Goal: Task Accomplishment & Management: Manage account settings

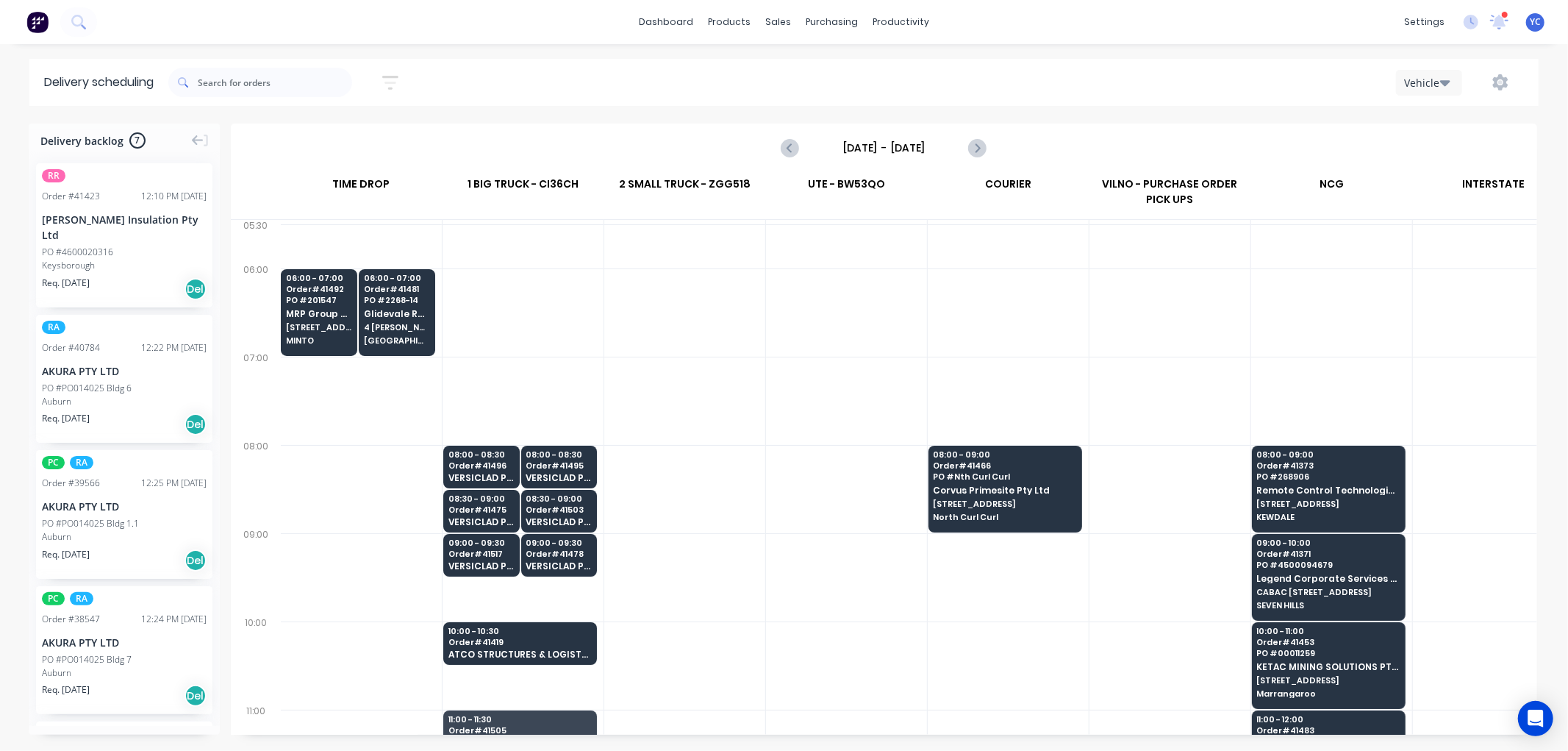
scroll to position [0, 1]
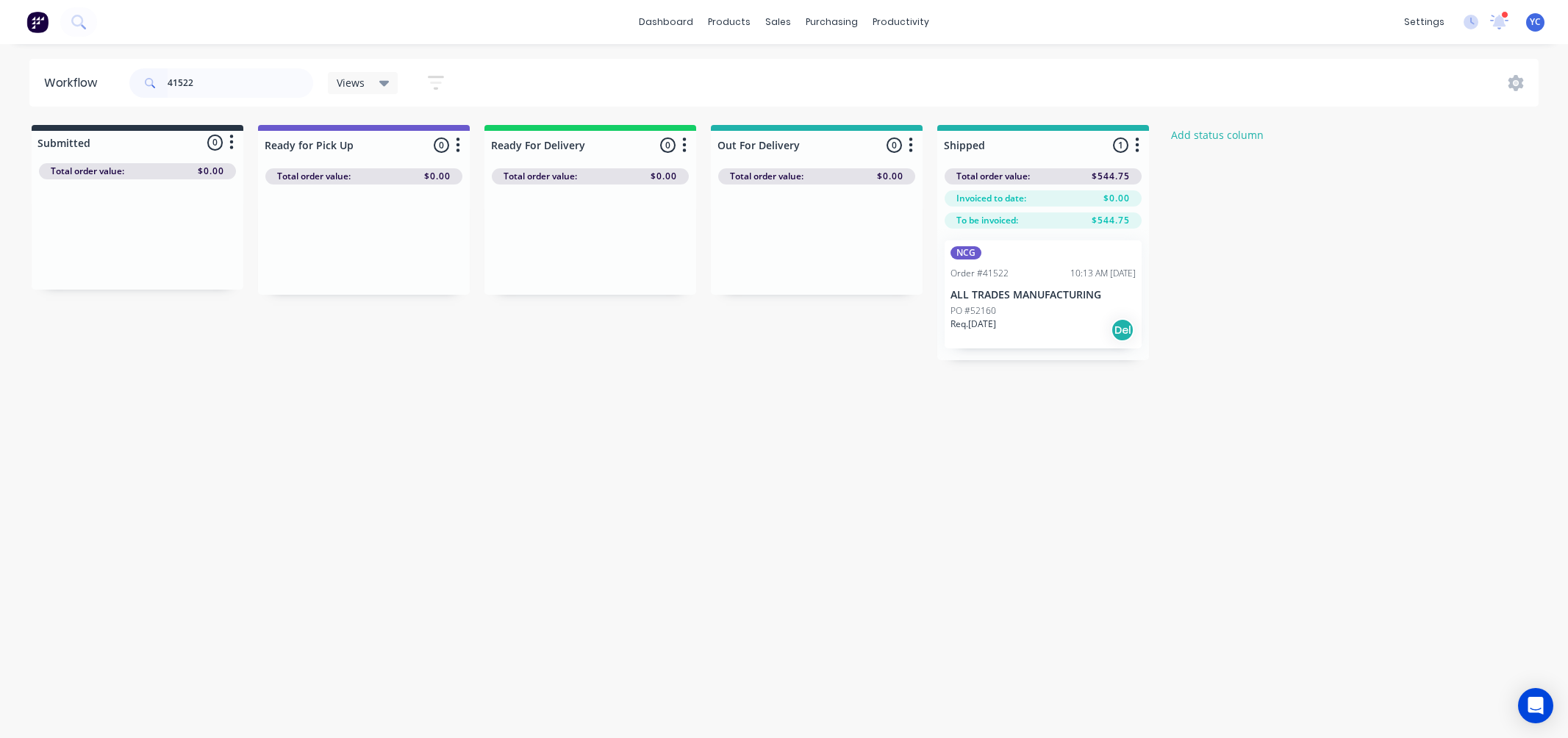
click at [235, 86] on input "41522" at bounding box center [240, 82] width 145 height 30
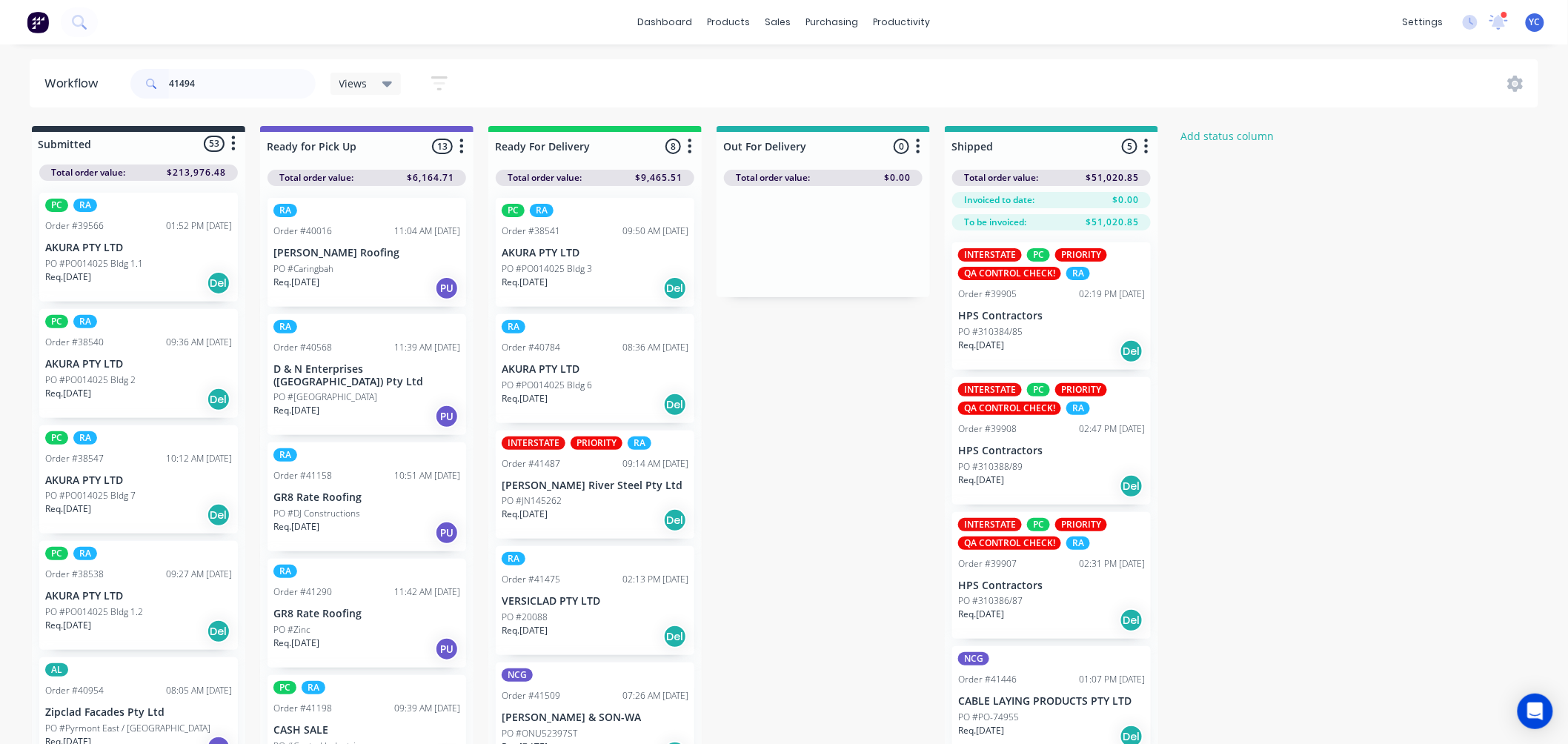
type input "41494"
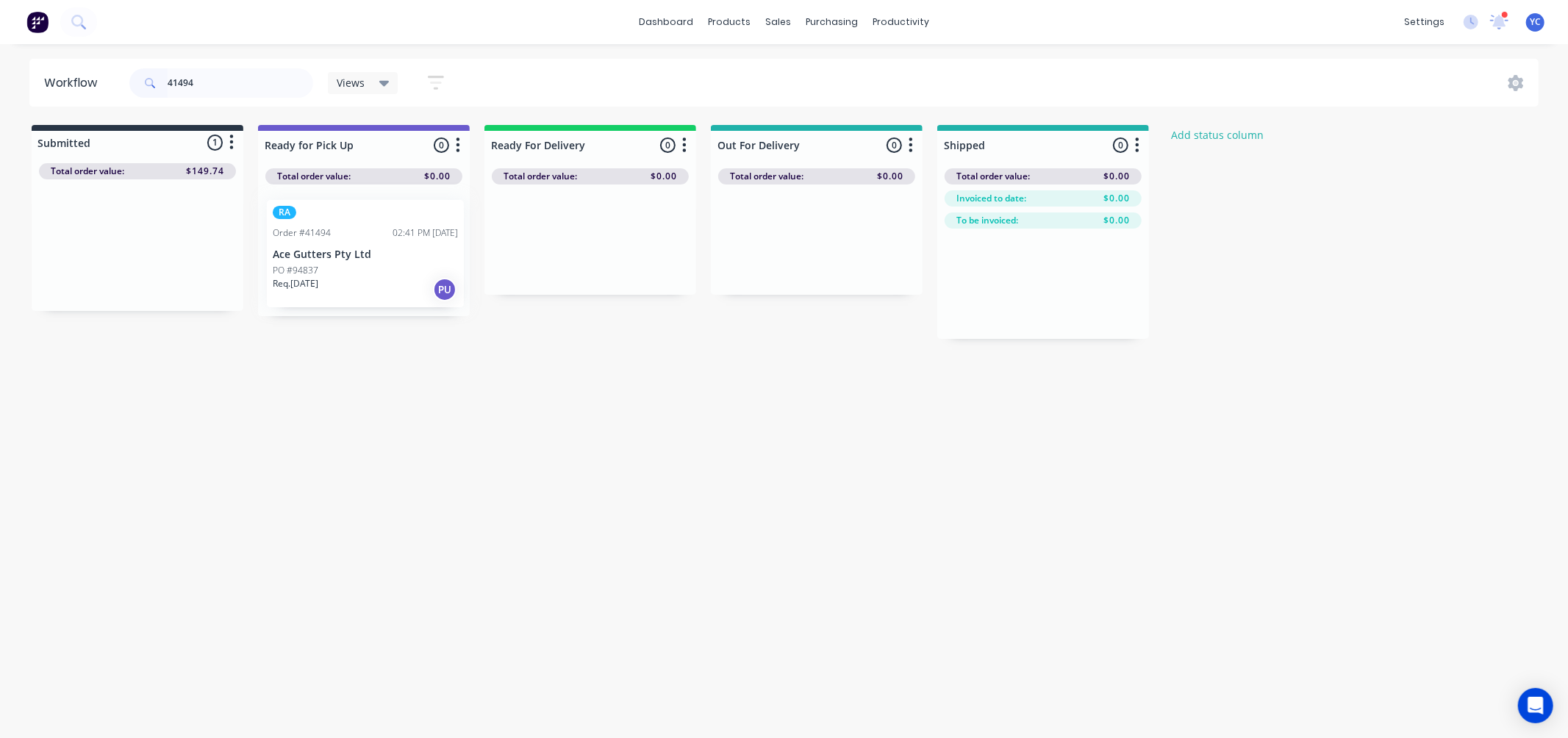
drag, startPoint x: 119, startPoint y: 268, endPoint x: 352, endPoint y: 277, distance: 233.2
click at [352, 277] on div "Submitted 1 Status colour #273444 hex #273444 Save Cancel Summaries Total order…" at bounding box center [788, 231] width 1598 height 213
click at [271, 377] on div "Workflow 41494 Views Save new view None (Default) edit AL edit ALL edit BB & TH…" at bounding box center [784, 384] width 1568 height 649
click at [308, 242] on div "RA Order #41494 02:41 PM 03/09/25 Ace Gutters Pty Ltd PO #94837 Req. 05/09/25 PU" at bounding box center [364, 250] width 197 height 108
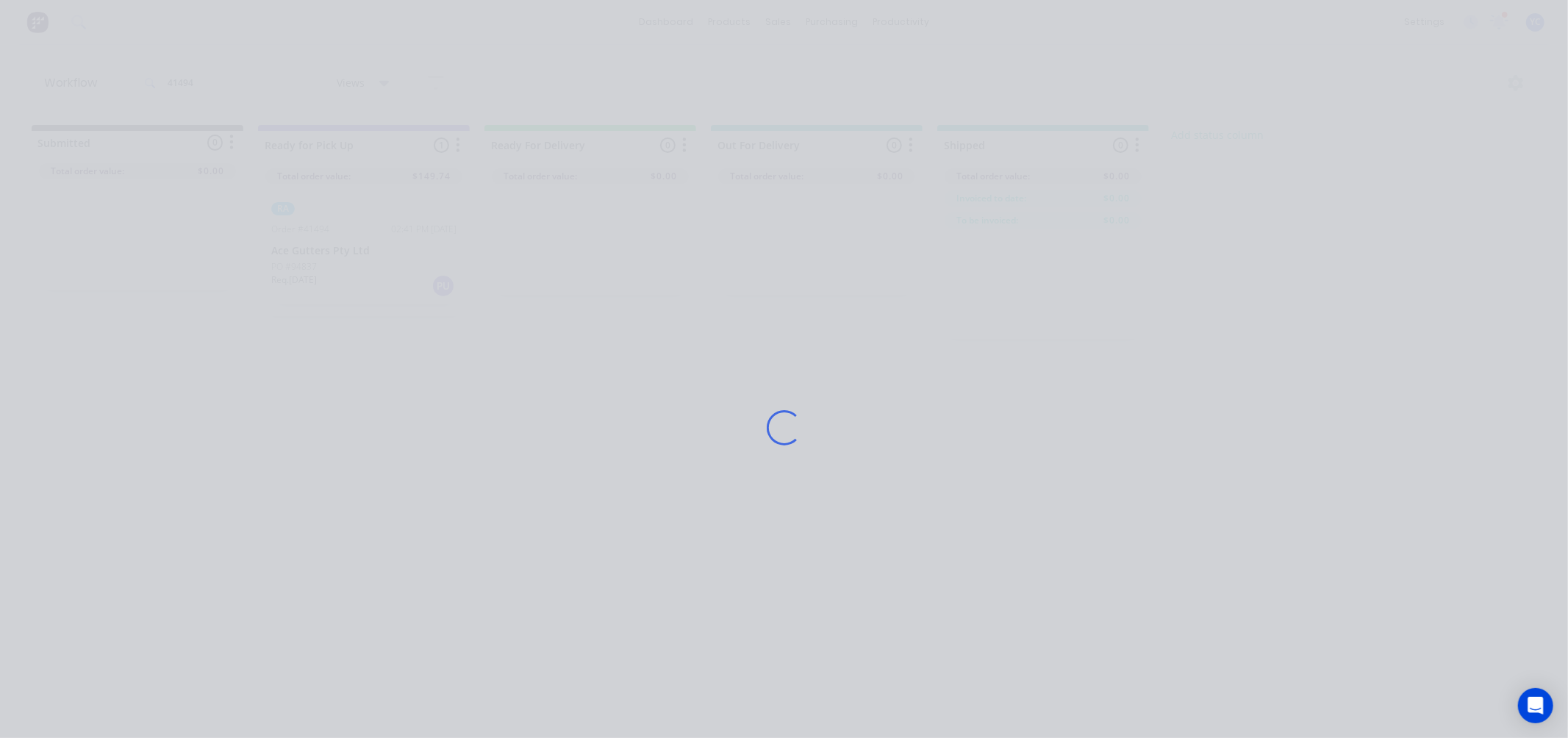
click at [308, 254] on div "Loading..." at bounding box center [784, 428] width 1176 height 738
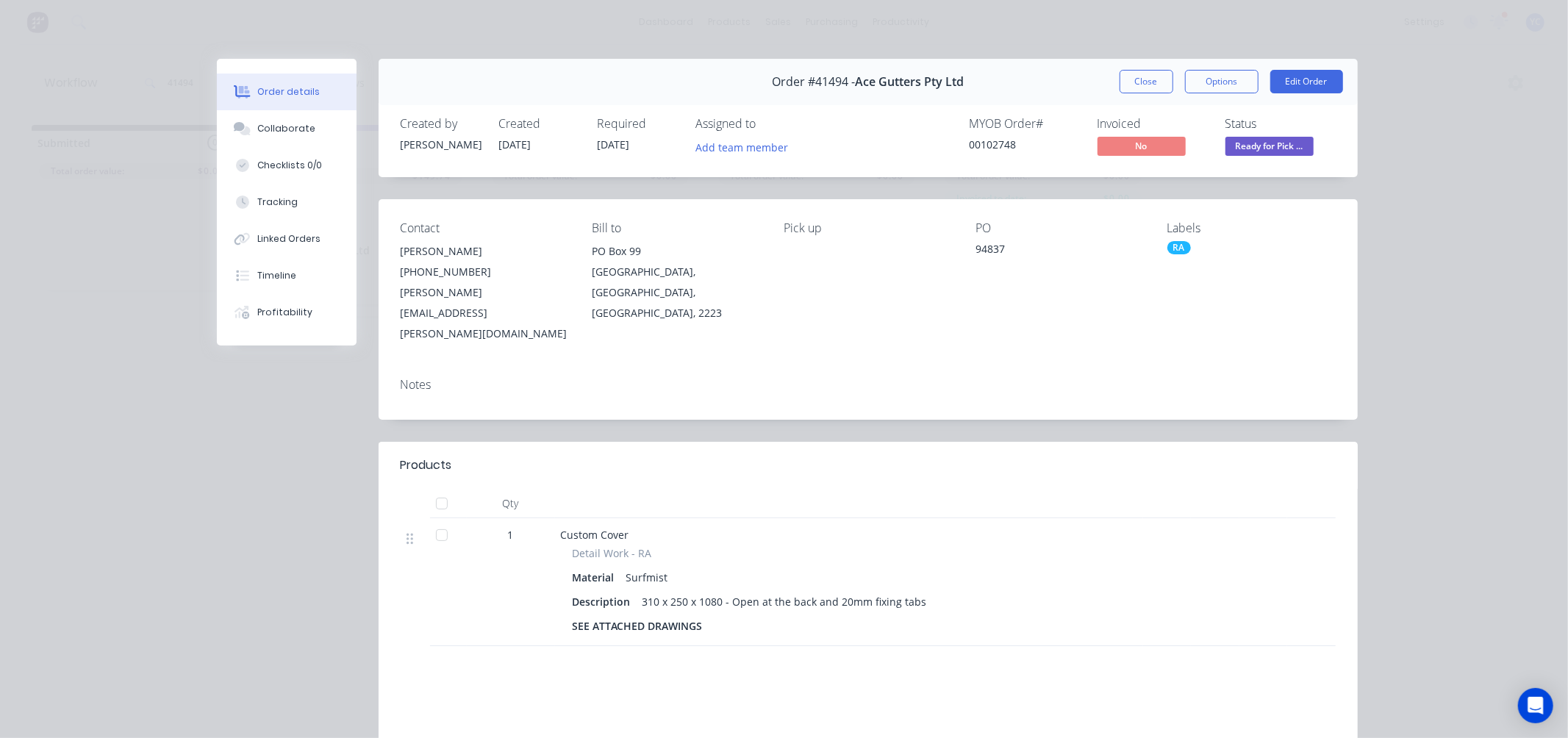
click at [1156, 90] on button "Close" at bounding box center [1146, 82] width 54 height 23
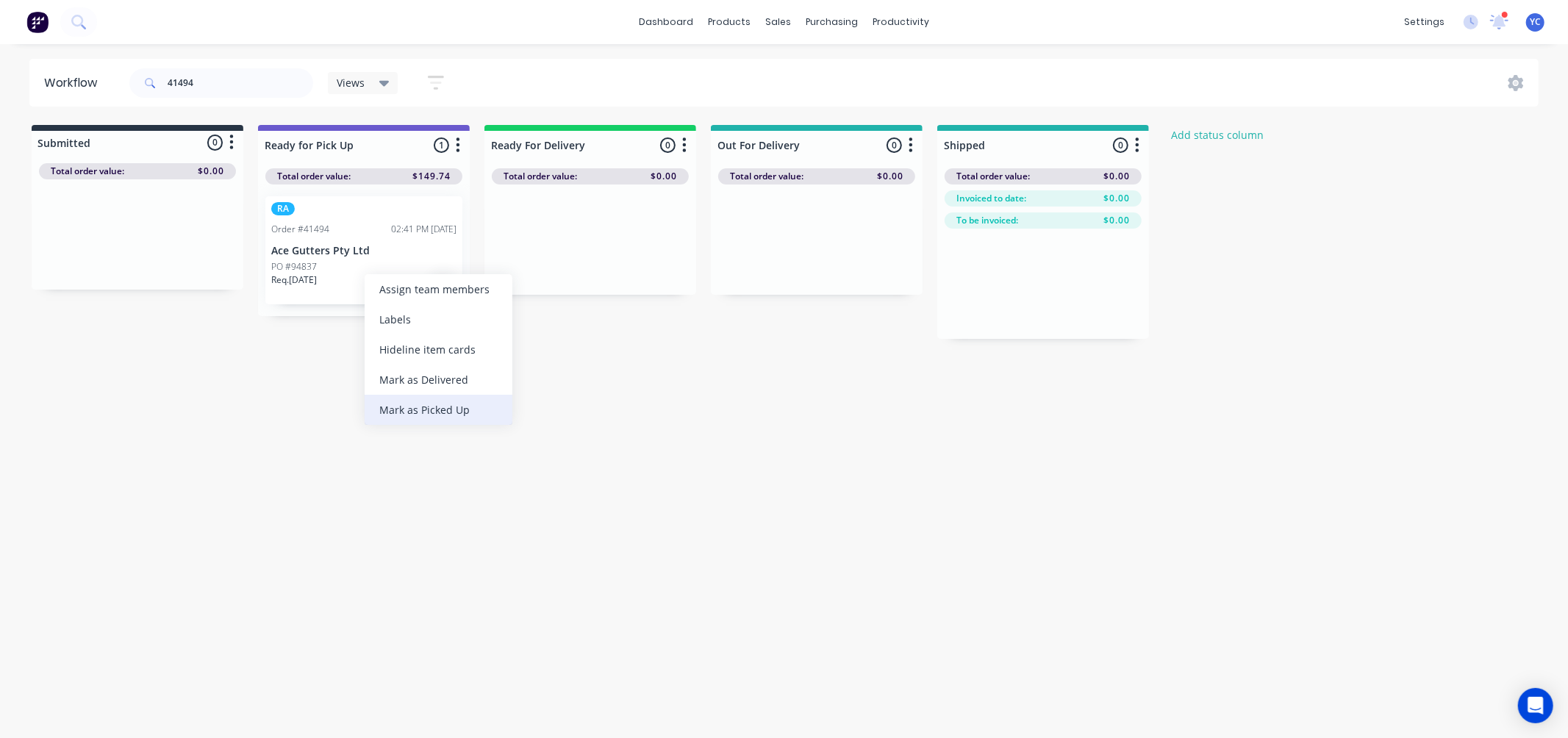
click at [431, 407] on div "Mark as Picked Up" at bounding box center [438, 410] width 148 height 30
click at [208, 96] on input "41494" at bounding box center [240, 82] width 145 height 30
type input "41508"
click at [430, 410] on div "Mark as Picked Up" at bounding box center [443, 409] width 148 height 30
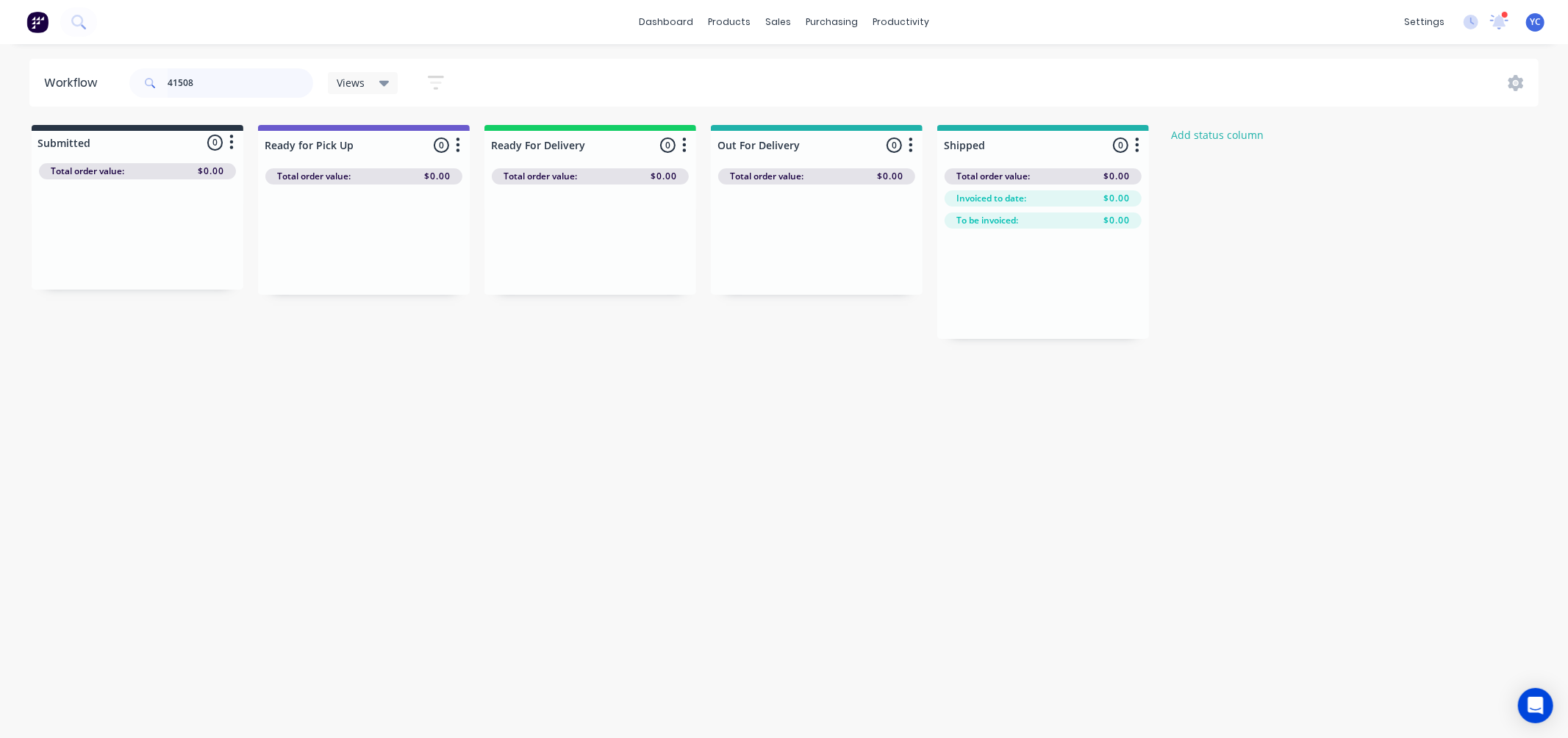
click at [248, 96] on input "41508" at bounding box center [240, 82] width 145 height 30
click at [483, 396] on div "Mark as Picked Up" at bounding box center [476, 406] width 148 height 30
click at [226, 71] on input "41468" at bounding box center [240, 82] width 145 height 30
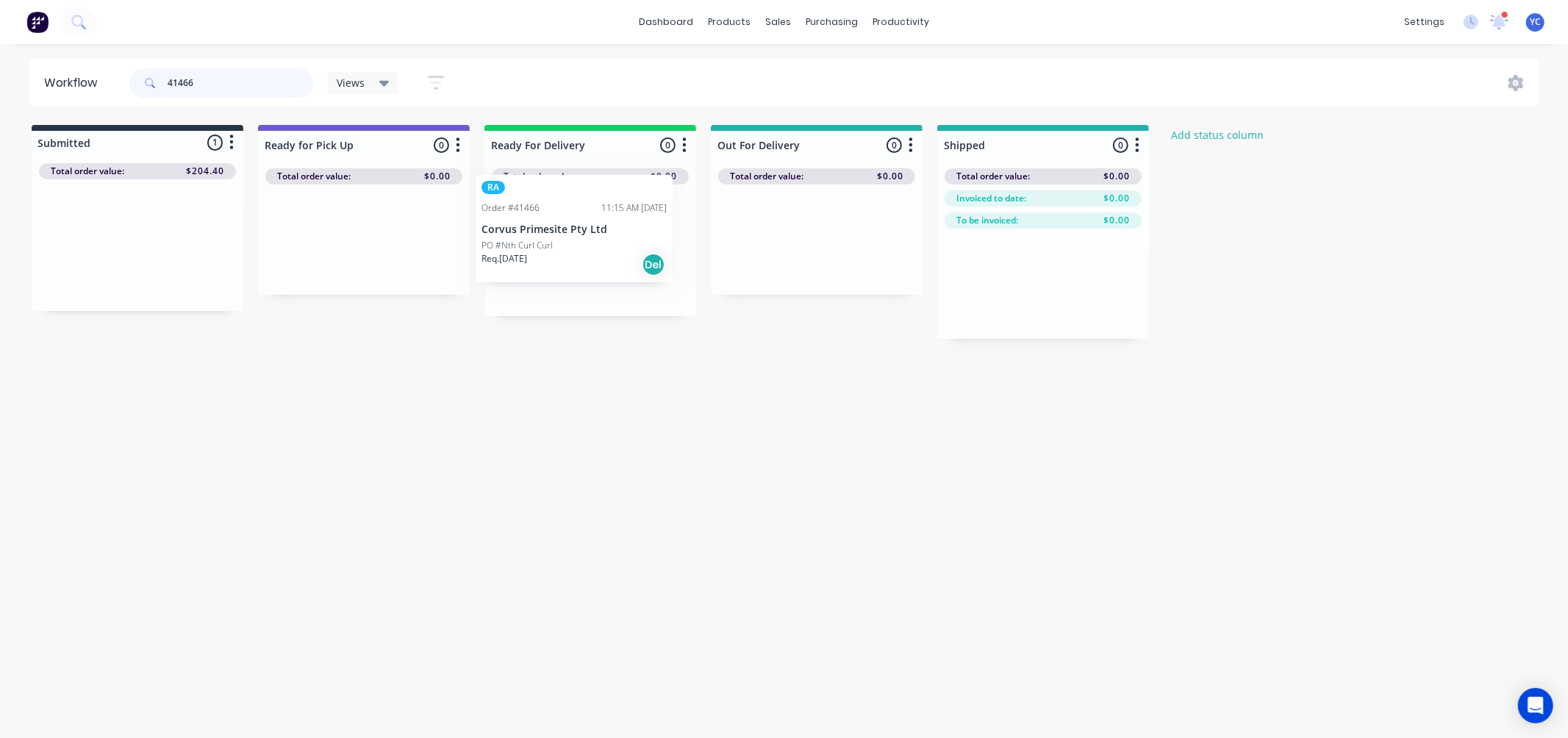
drag, startPoint x: 98, startPoint y: 258, endPoint x: 540, endPoint y: 242, distance: 442.3
click at [540, 242] on div "Submitted 1 Status colour #273444 hex #273444 Save Cancel Summaries Total order…" at bounding box center [788, 231] width 1598 height 213
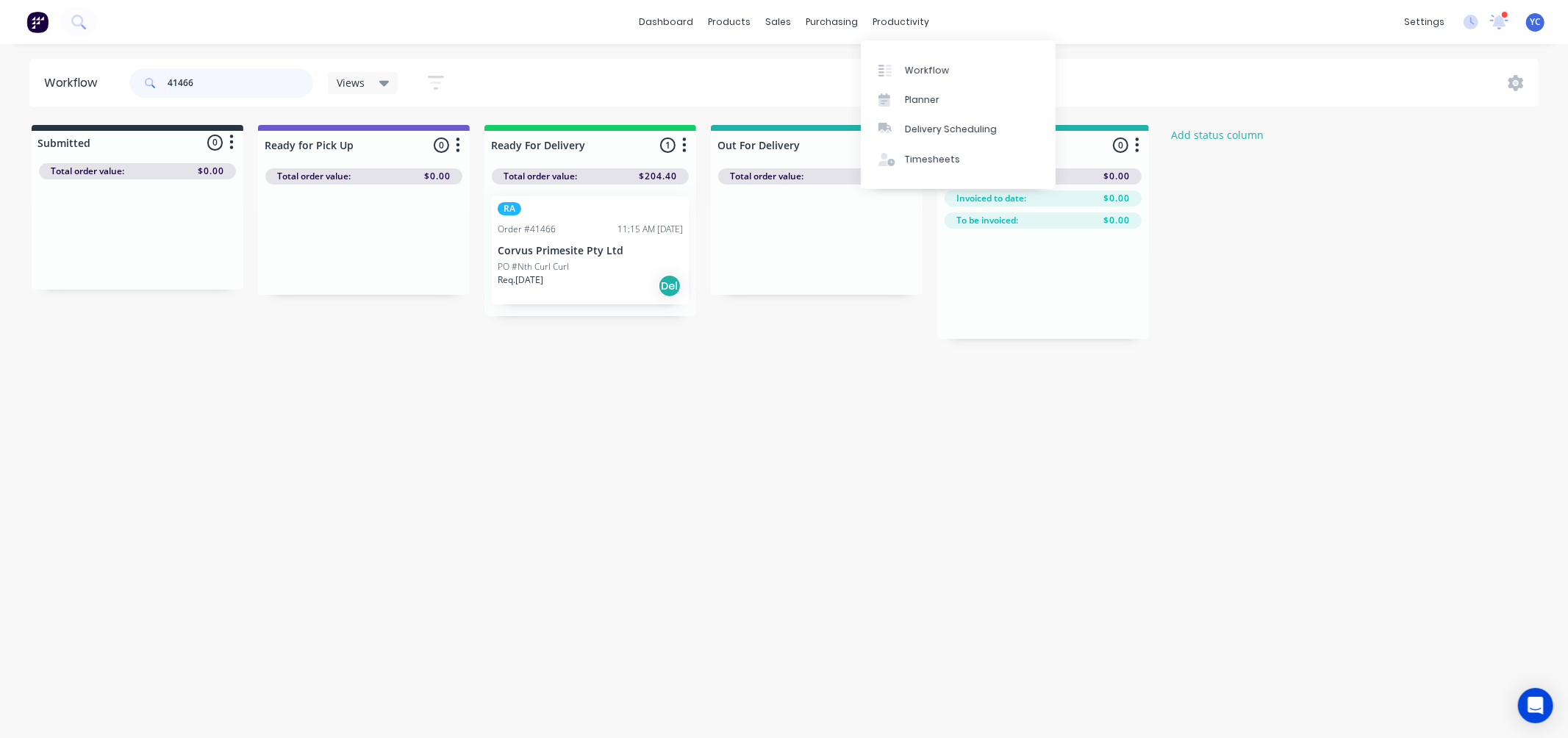
click at [238, 77] on input "41466" at bounding box center [240, 82] width 145 height 30
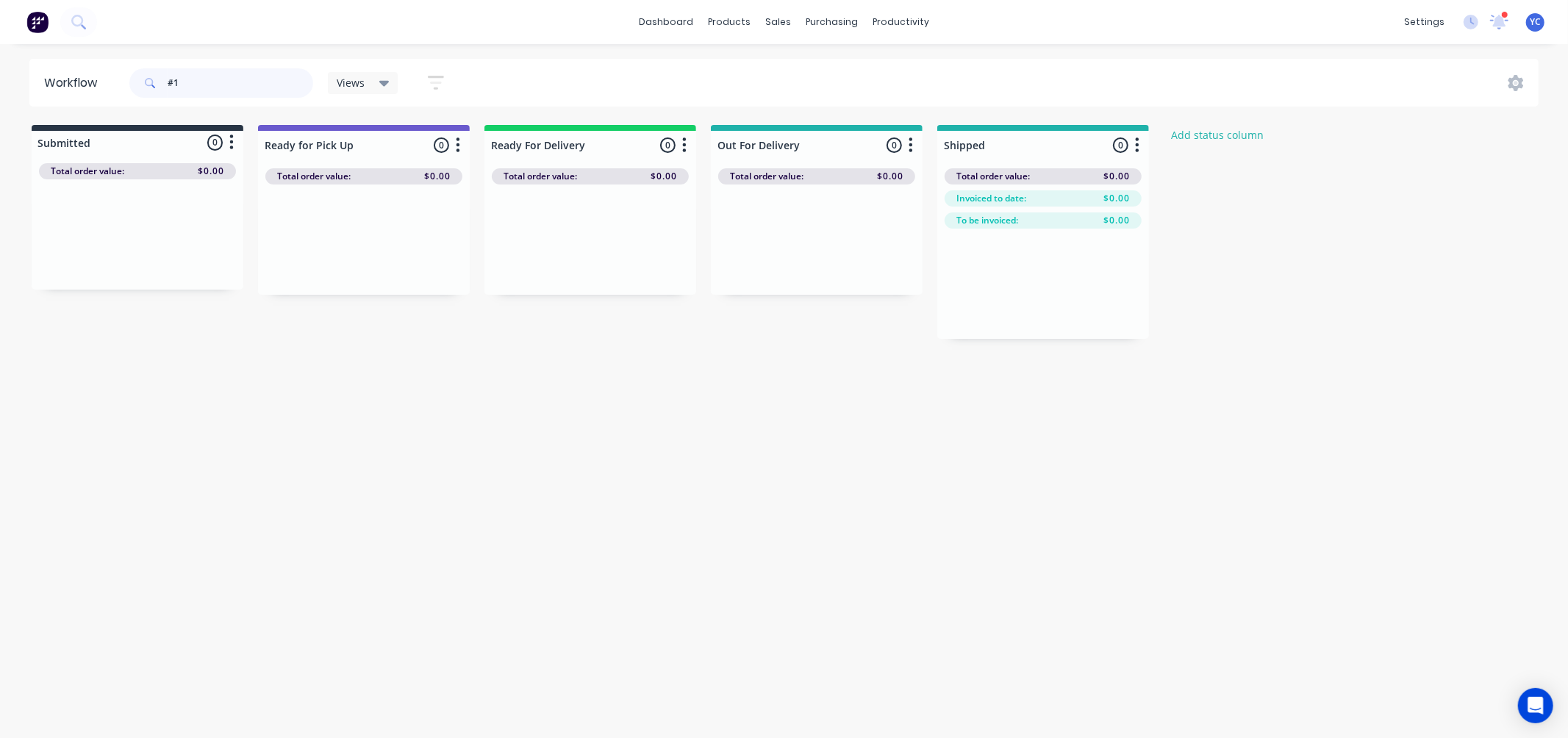
click at [221, 75] on input "#1" at bounding box center [240, 82] width 145 height 30
type input "number 1"
drag, startPoint x: 273, startPoint y: 91, endPoint x: 108, endPoint y: 76, distance: 165.7
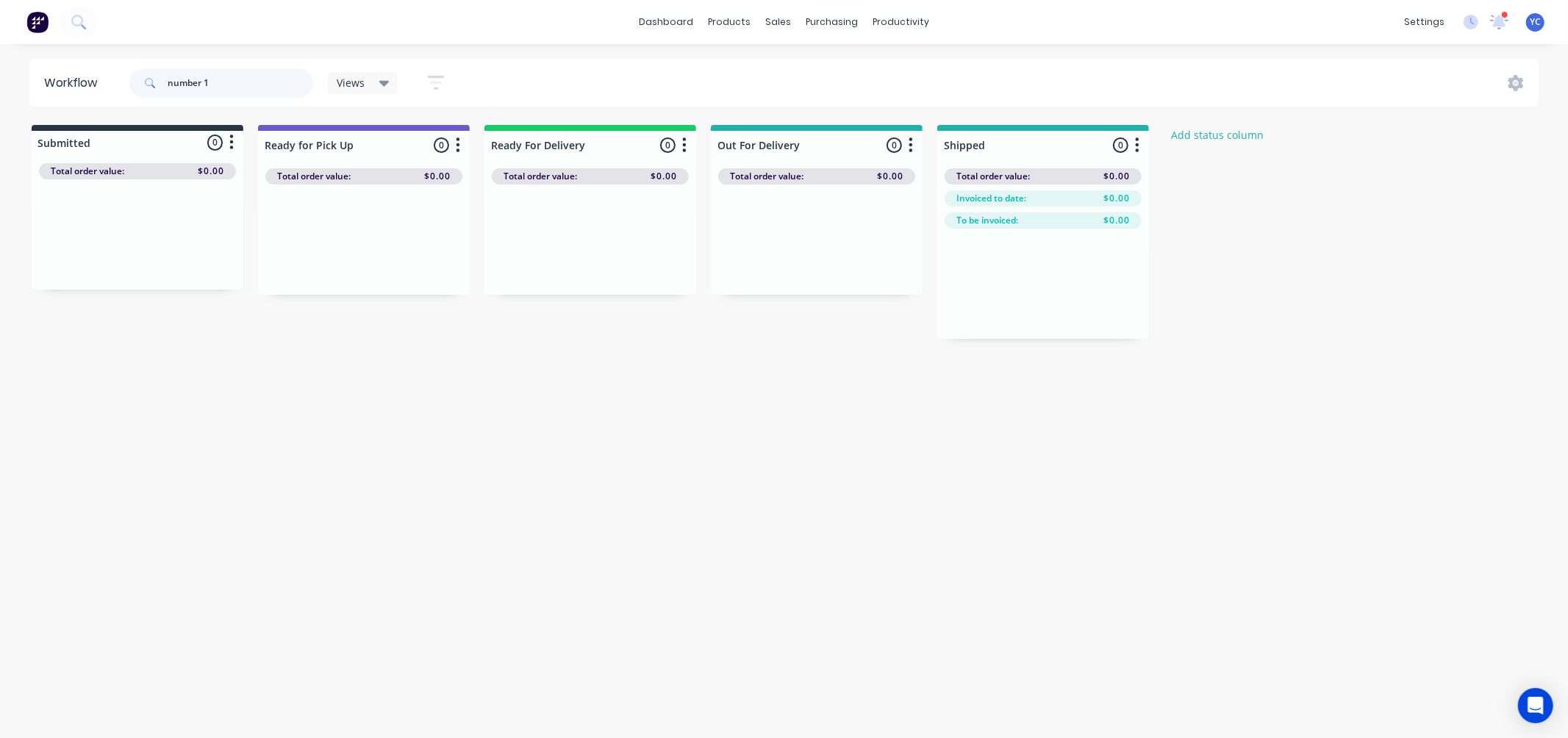
click at [108, 76] on header "Workflow number 1 Views Save new view None (Default) edit AL edit ALL edit BB &…" at bounding box center [784, 82] width 1510 height 48
drag, startPoint x: 174, startPoint y: 79, endPoint x: 126, endPoint y: 87, distance: 48.7
click at [126, 87] on div "one Views Save new view None (Default) edit AL edit ALL edit BB & TH edit NCG e…" at bounding box center [293, 82] width 334 height 44
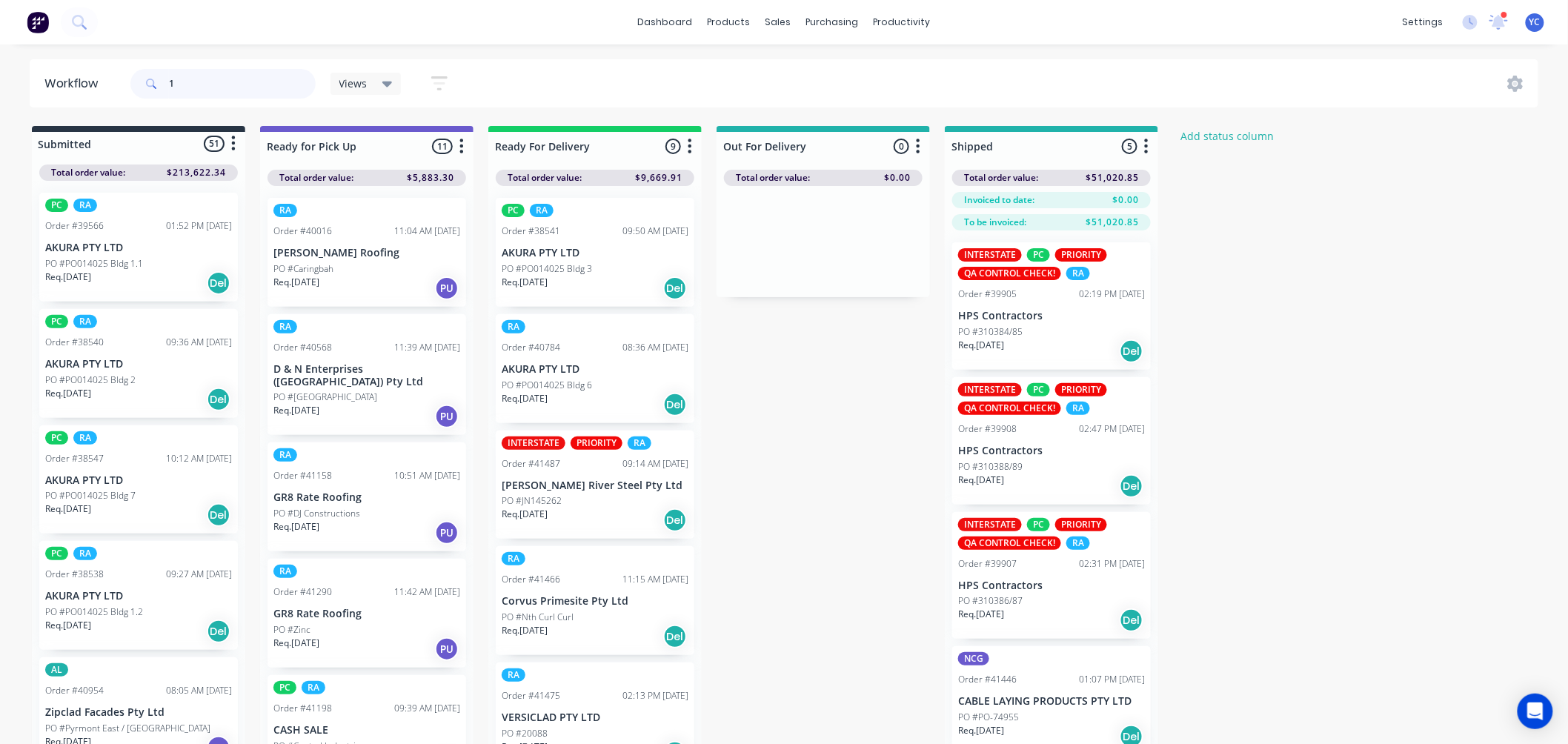
click at [257, 84] on input "1" at bounding box center [242, 83] width 146 height 30
type input "no. 1"
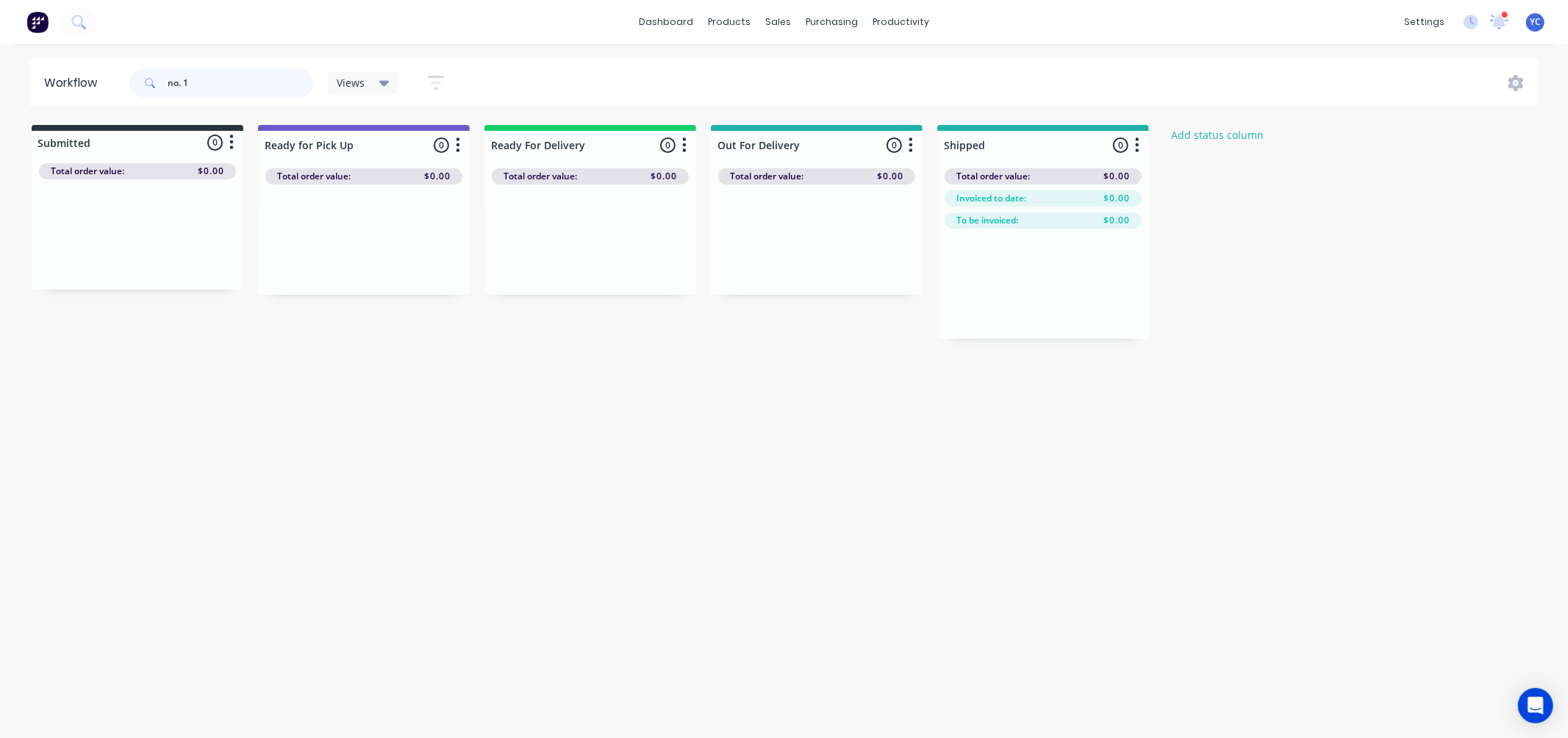
click at [204, 91] on input "no. 1" at bounding box center [240, 82] width 145 height 30
click at [203, 91] on input "no. 1" at bounding box center [240, 82] width 145 height 30
type input "no"
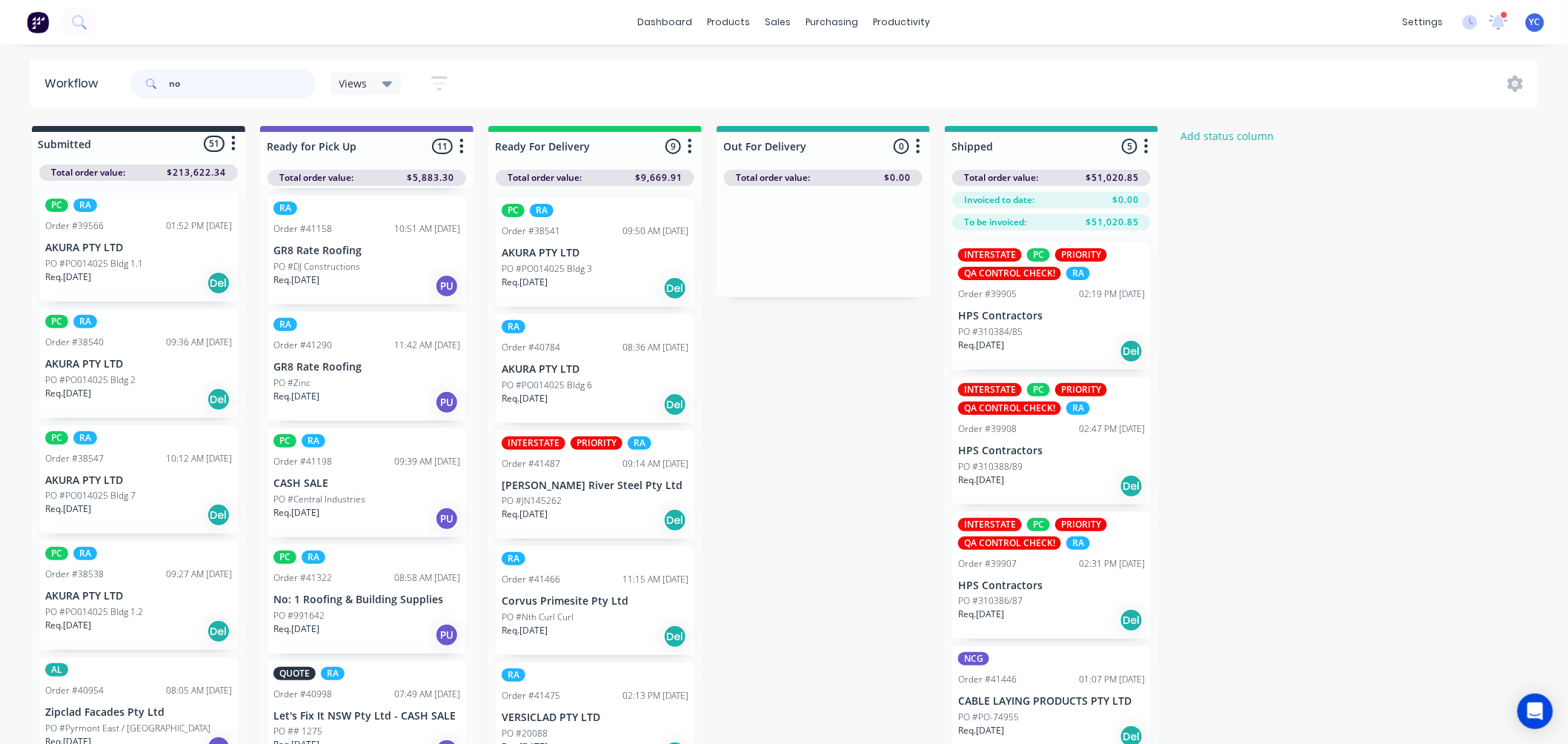
click at [191, 80] on input "no" at bounding box center [242, 83] width 146 height 30
type input "41322"
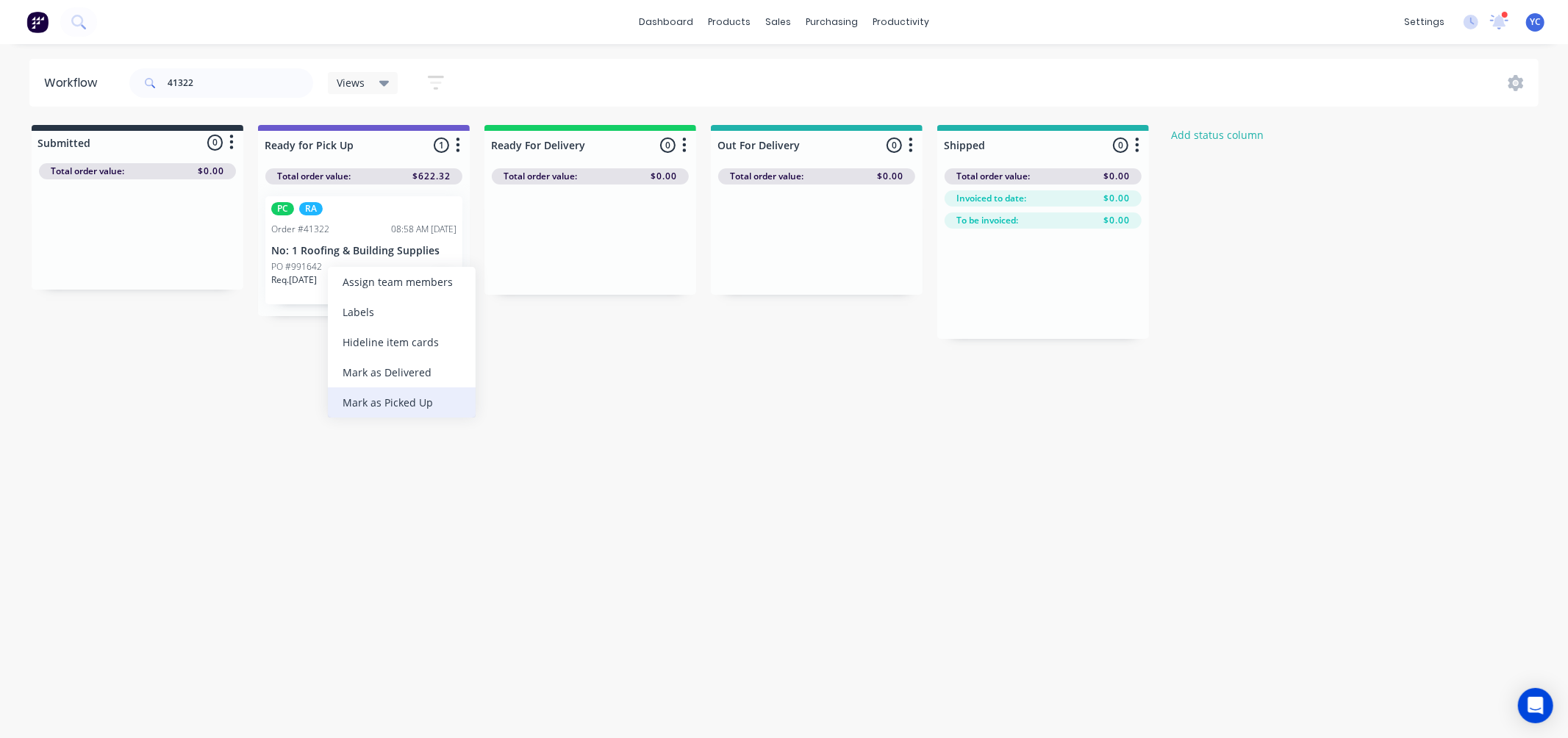
click at [385, 405] on div "Mark as Picked Up" at bounding box center [401, 403] width 148 height 30
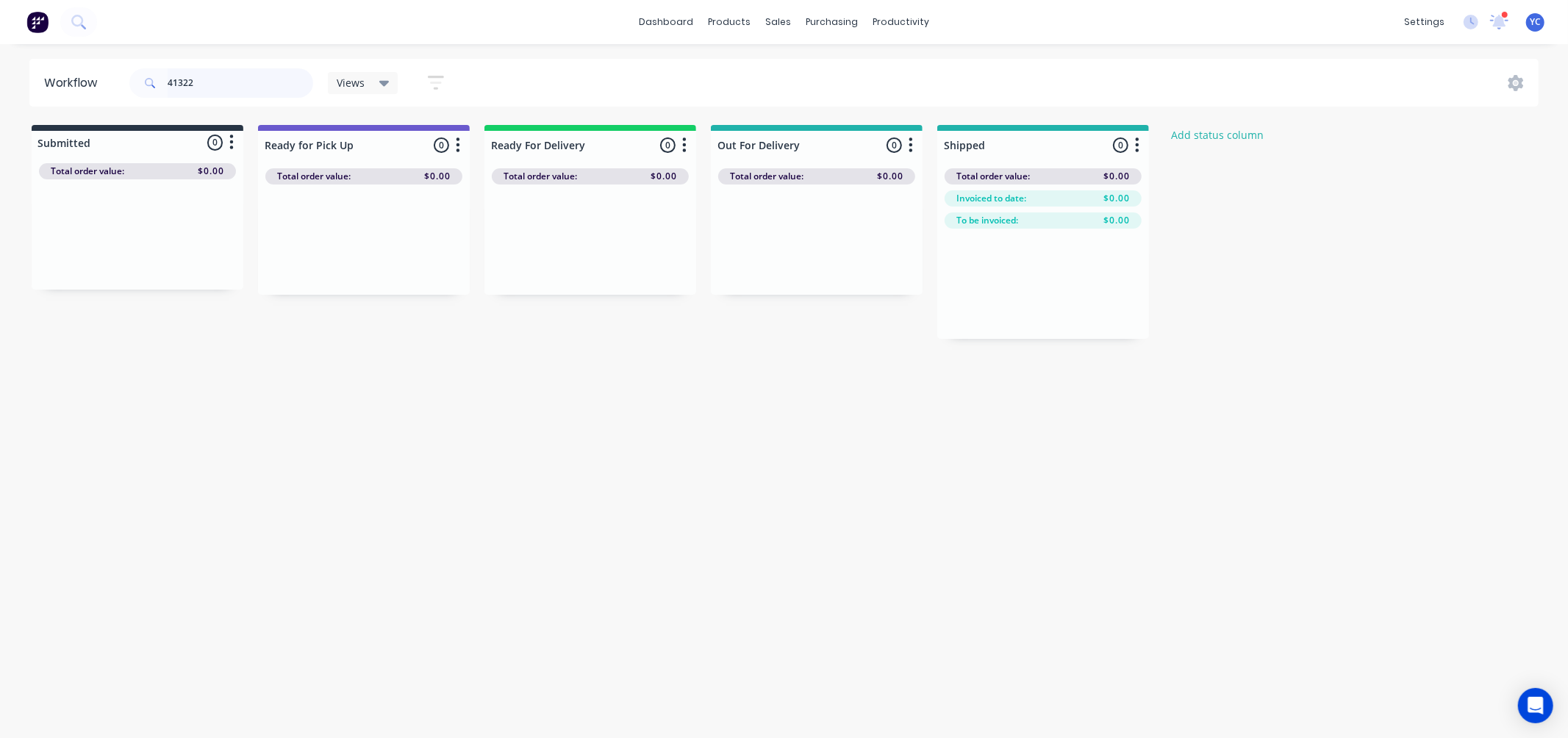
click at [241, 74] on input "41322" at bounding box center [240, 82] width 145 height 30
drag, startPoint x: 156, startPoint y: 239, endPoint x: 385, endPoint y: 246, distance: 229.1
click at [385, 246] on div "Submitted 1 Status colour #273444 hex #273444 Save Cancel Summaries Total order…" at bounding box center [788, 231] width 1598 height 213
click at [279, 94] on input "41484" at bounding box center [240, 82] width 145 height 30
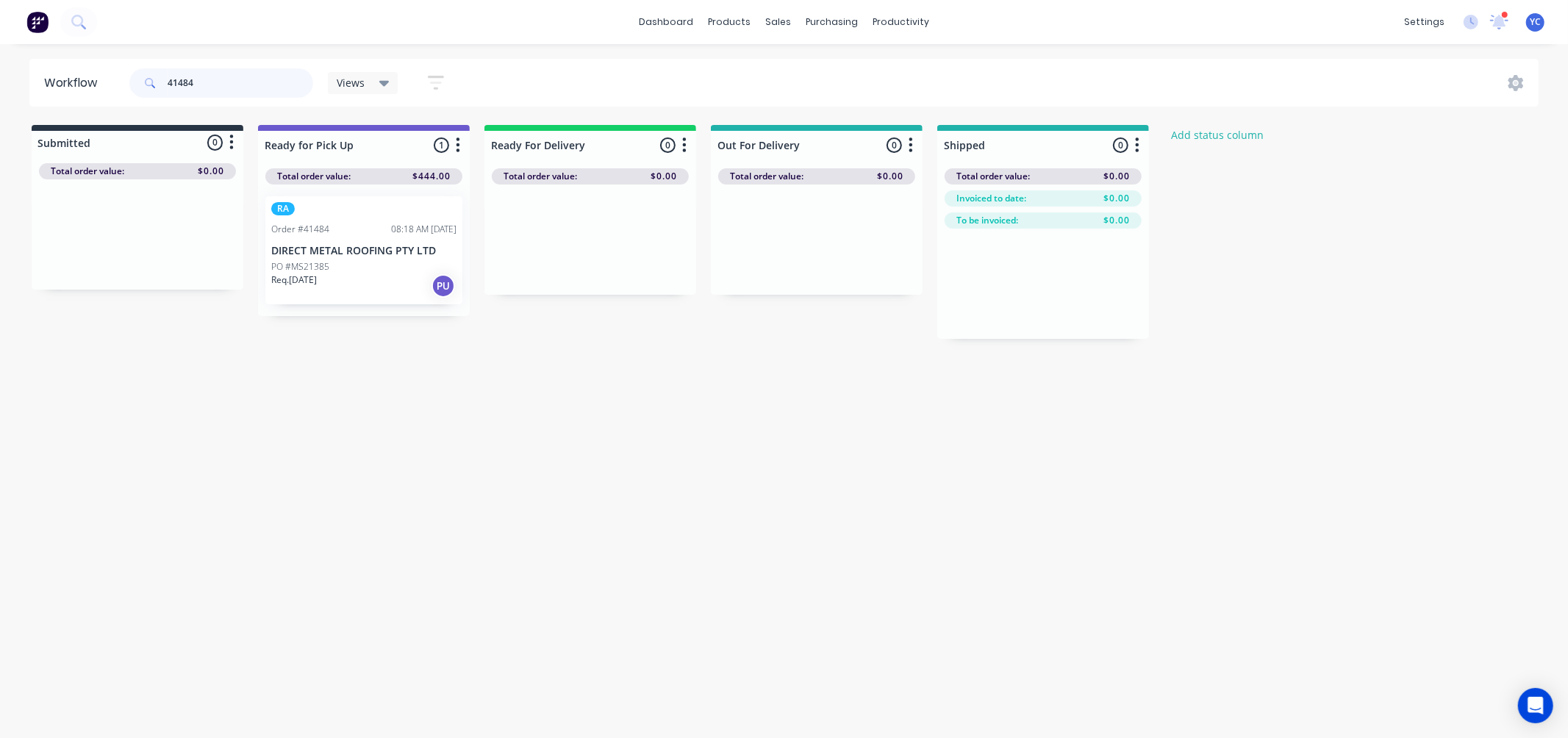
click at [279, 94] on input "41484" at bounding box center [240, 82] width 145 height 30
click at [257, 81] on input "l and d" at bounding box center [240, 82] width 145 height 30
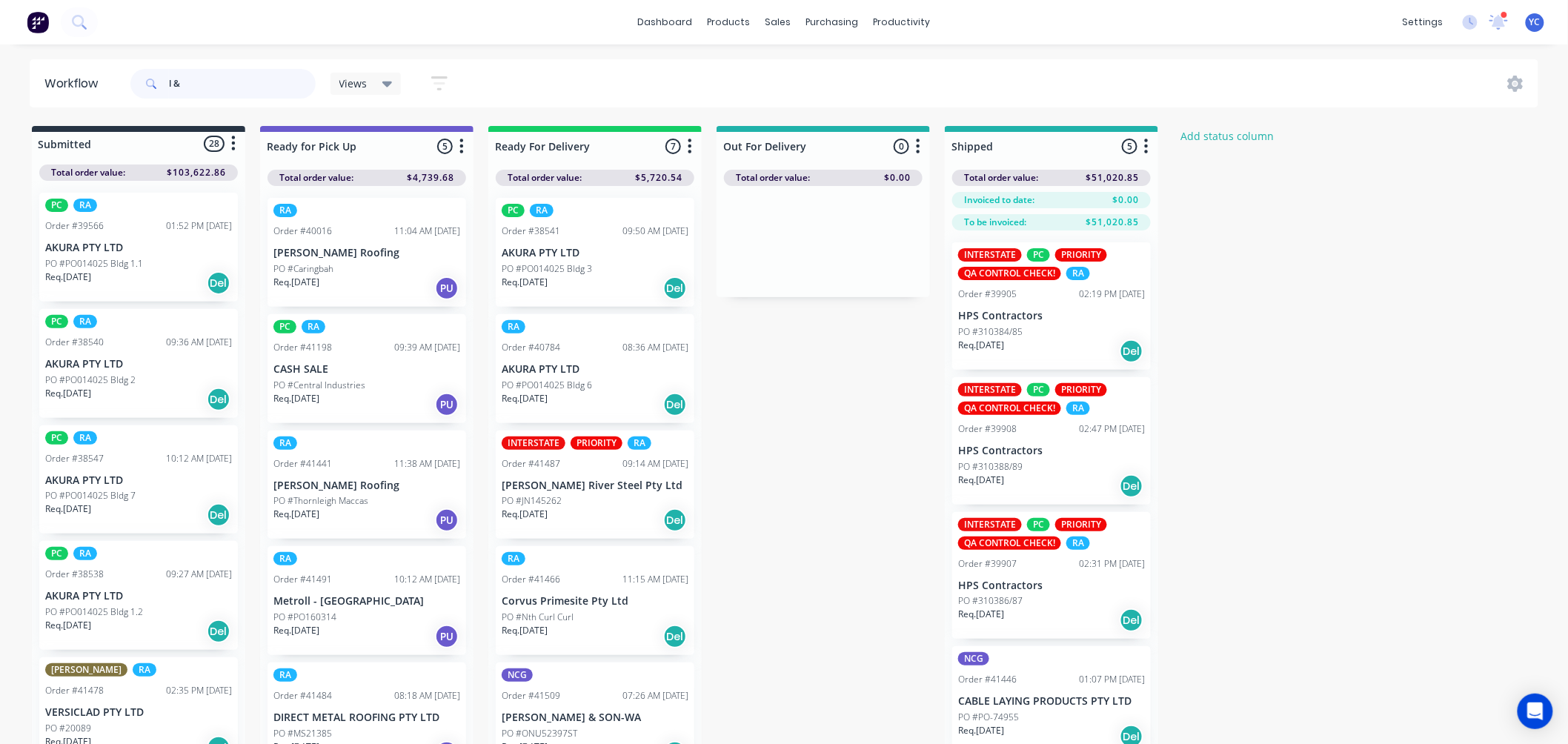
type input "l & d"
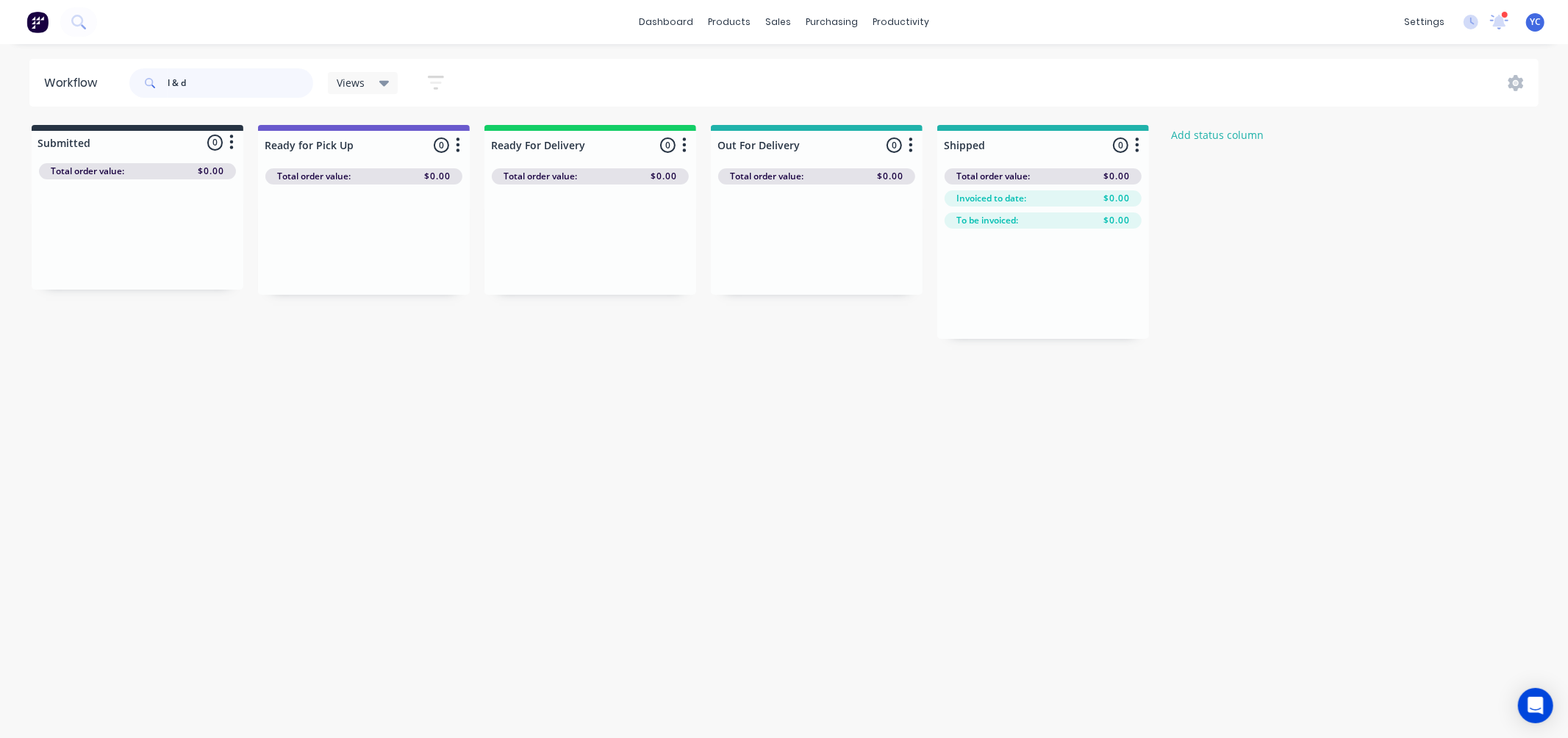
drag, startPoint x: 234, startPoint y: 82, endPoint x: 149, endPoint y: 87, distance: 85.1
click at [149, 87] on div "l & d" at bounding box center [221, 82] width 184 height 30
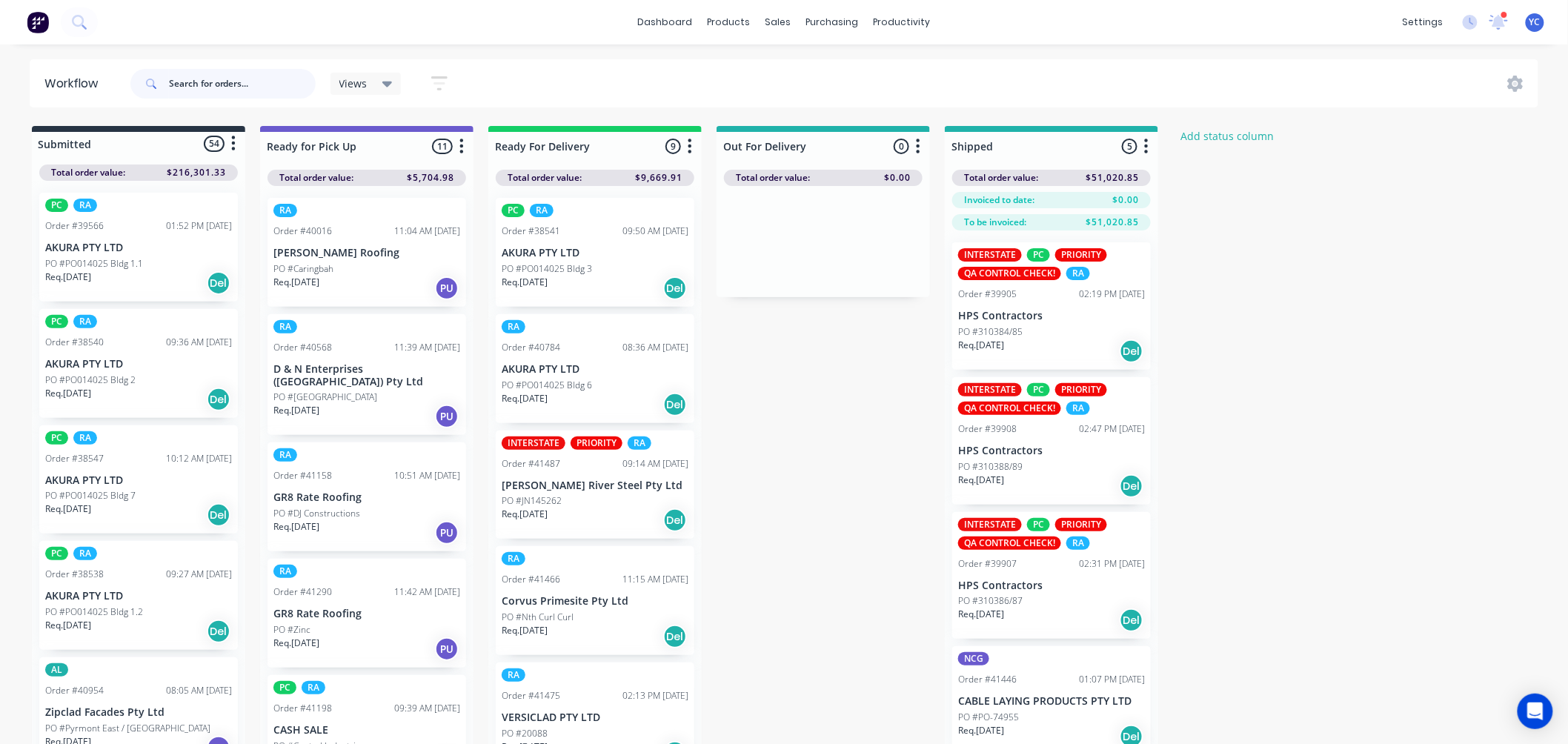
click at [263, 71] on input "text" at bounding box center [242, 83] width 146 height 30
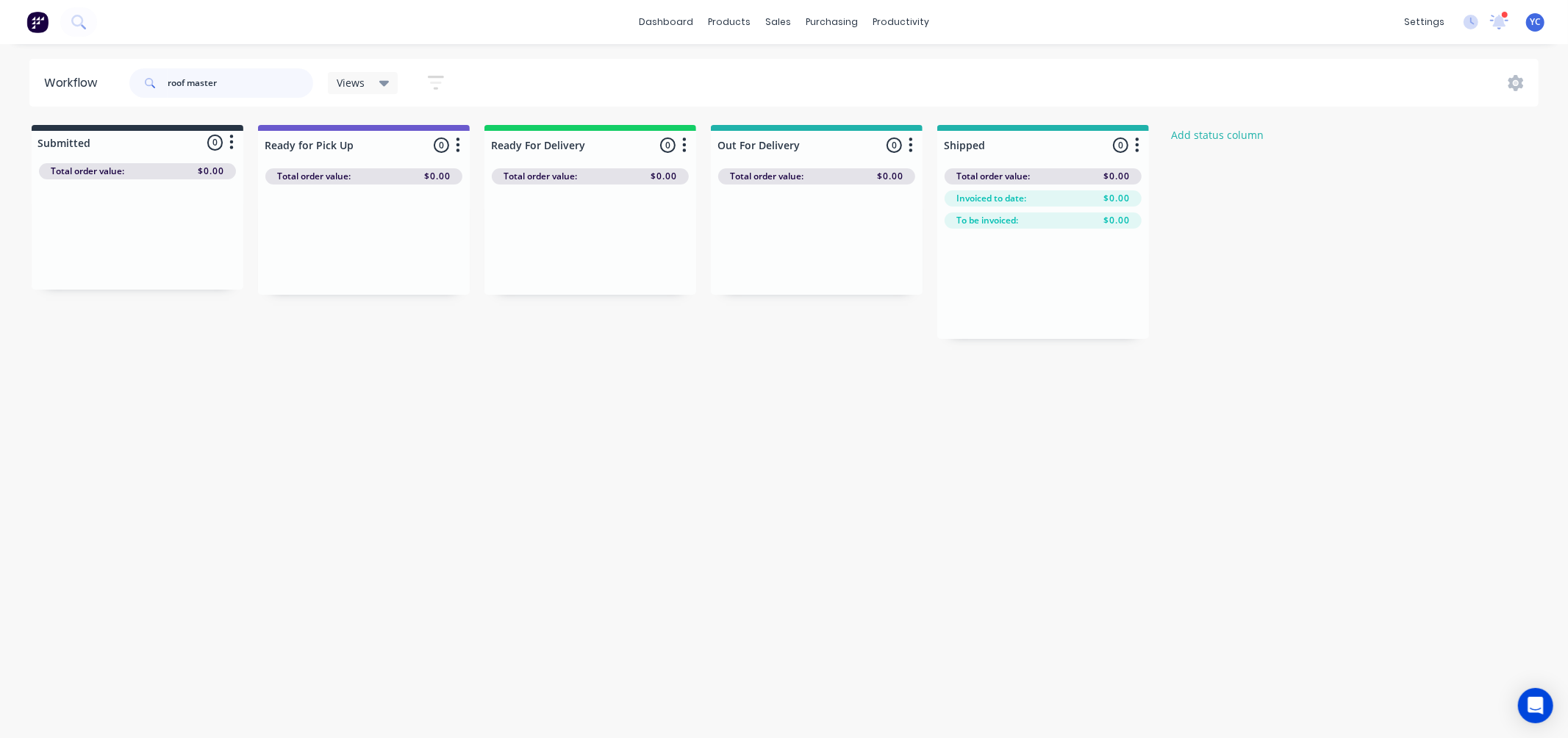
click at [193, 79] on input "roof master" at bounding box center [240, 82] width 145 height 30
click at [187, 81] on input "roof master" at bounding box center [240, 82] width 145 height 30
click at [259, 84] on input "roofmaster" at bounding box center [240, 82] width 145 height 30
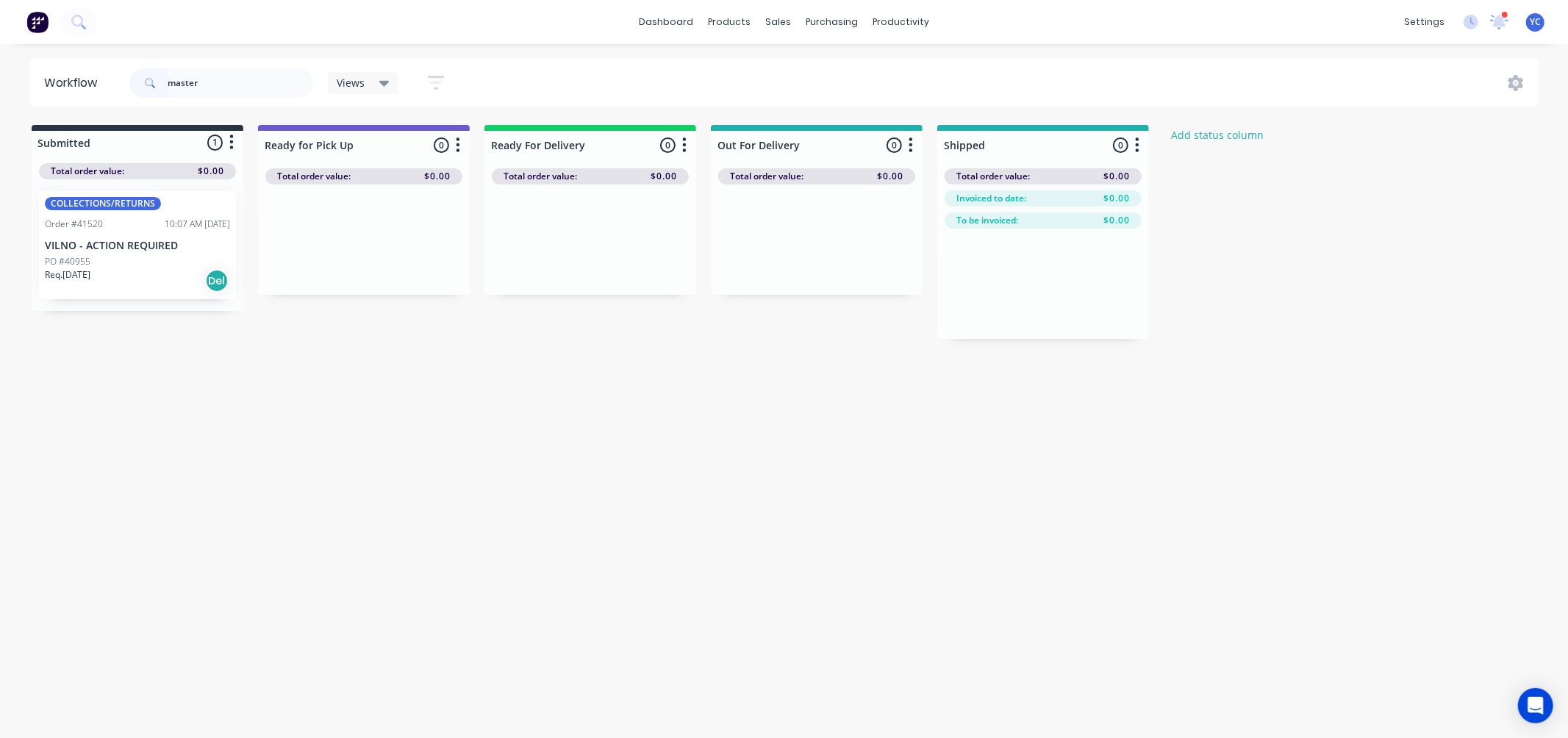
click at [135, 262] on div "PO #40955" at bounding box center [137, 261] width 185 height 13
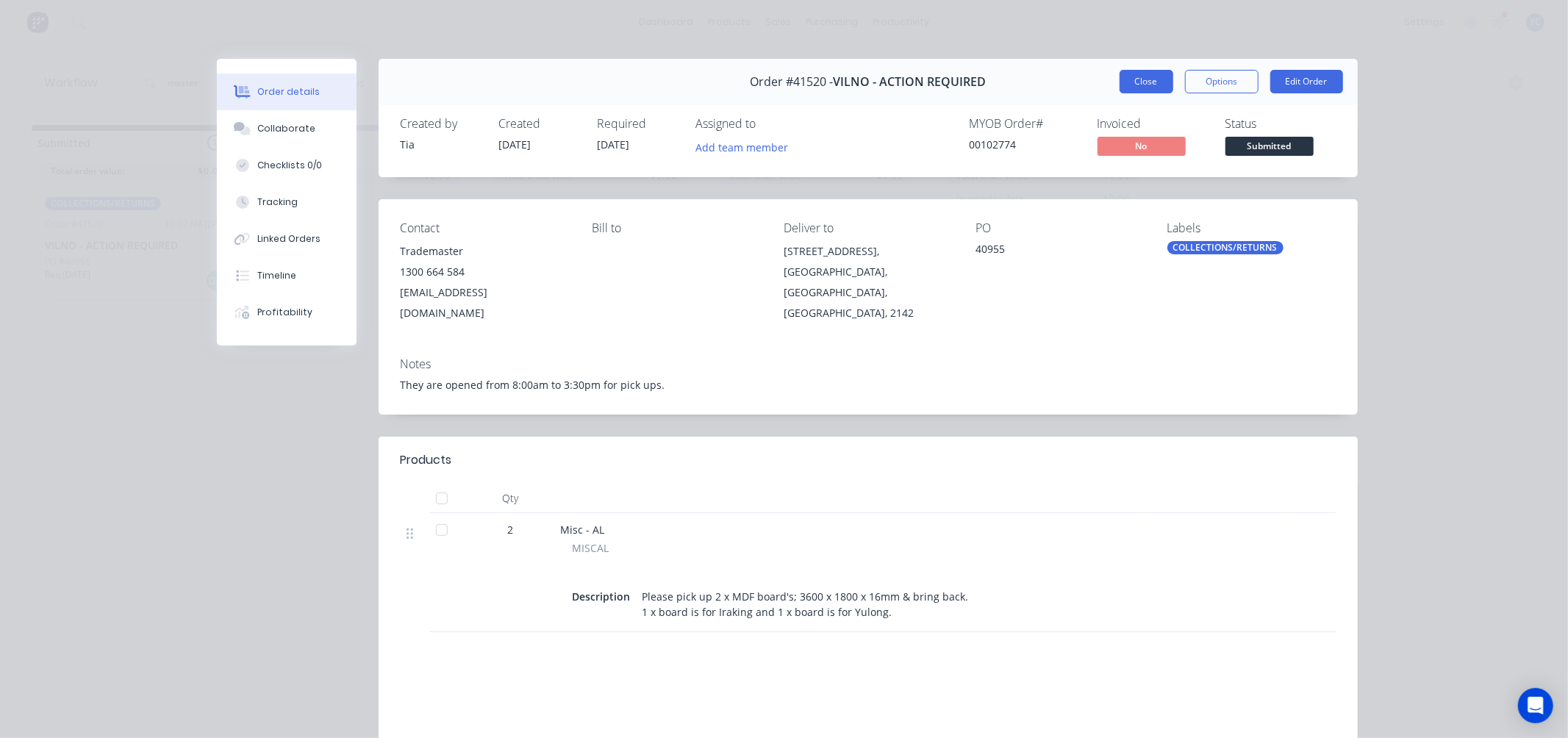
click at [1132, 81] on button "Close" at bounding box center [1146, 82] width 54 height 23
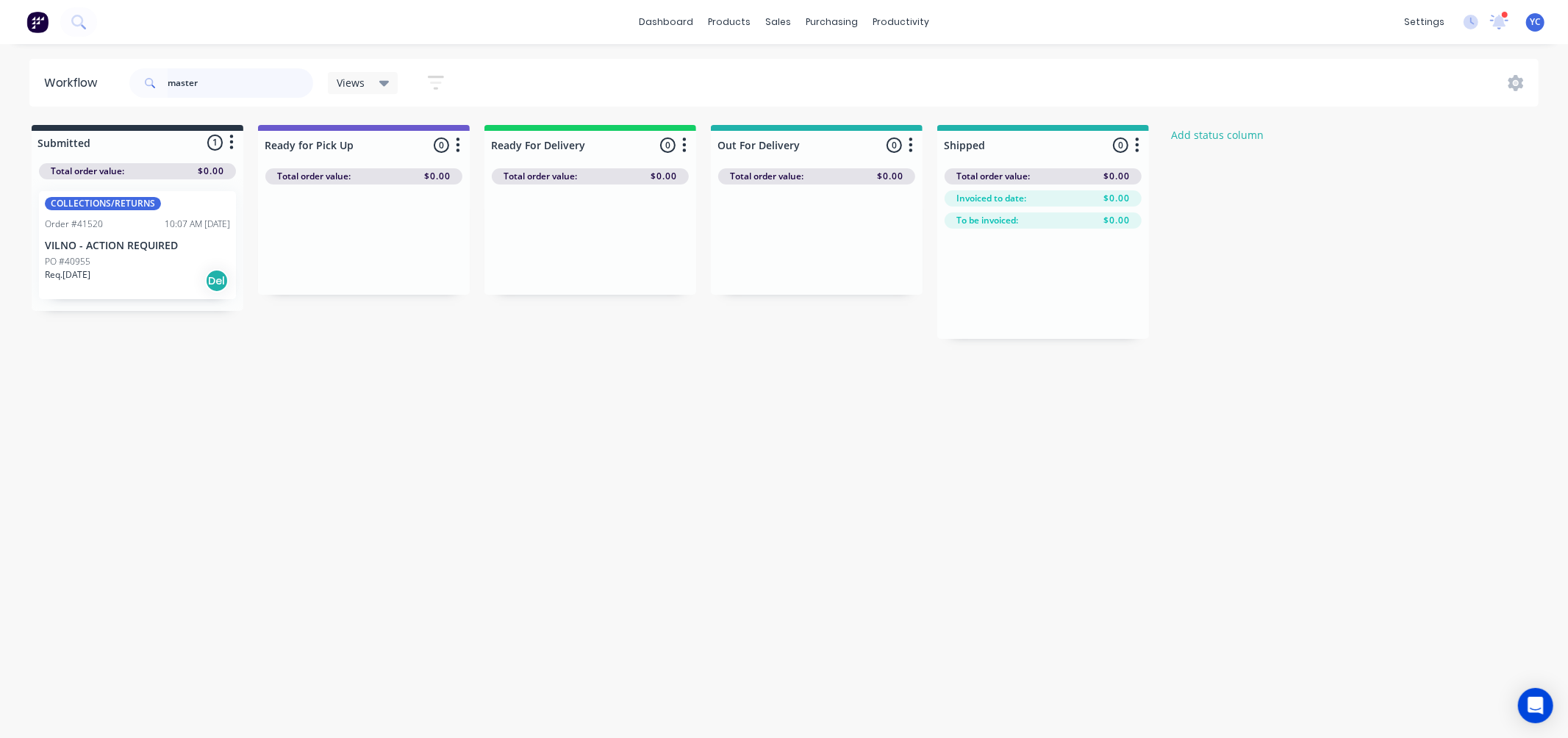
click at [246, 83] on input "master" at bounding box center [240, 82] width 145 height 30
click at [247, 82] on input "l and d" at bounding box center [240, 82] width 145 height 30
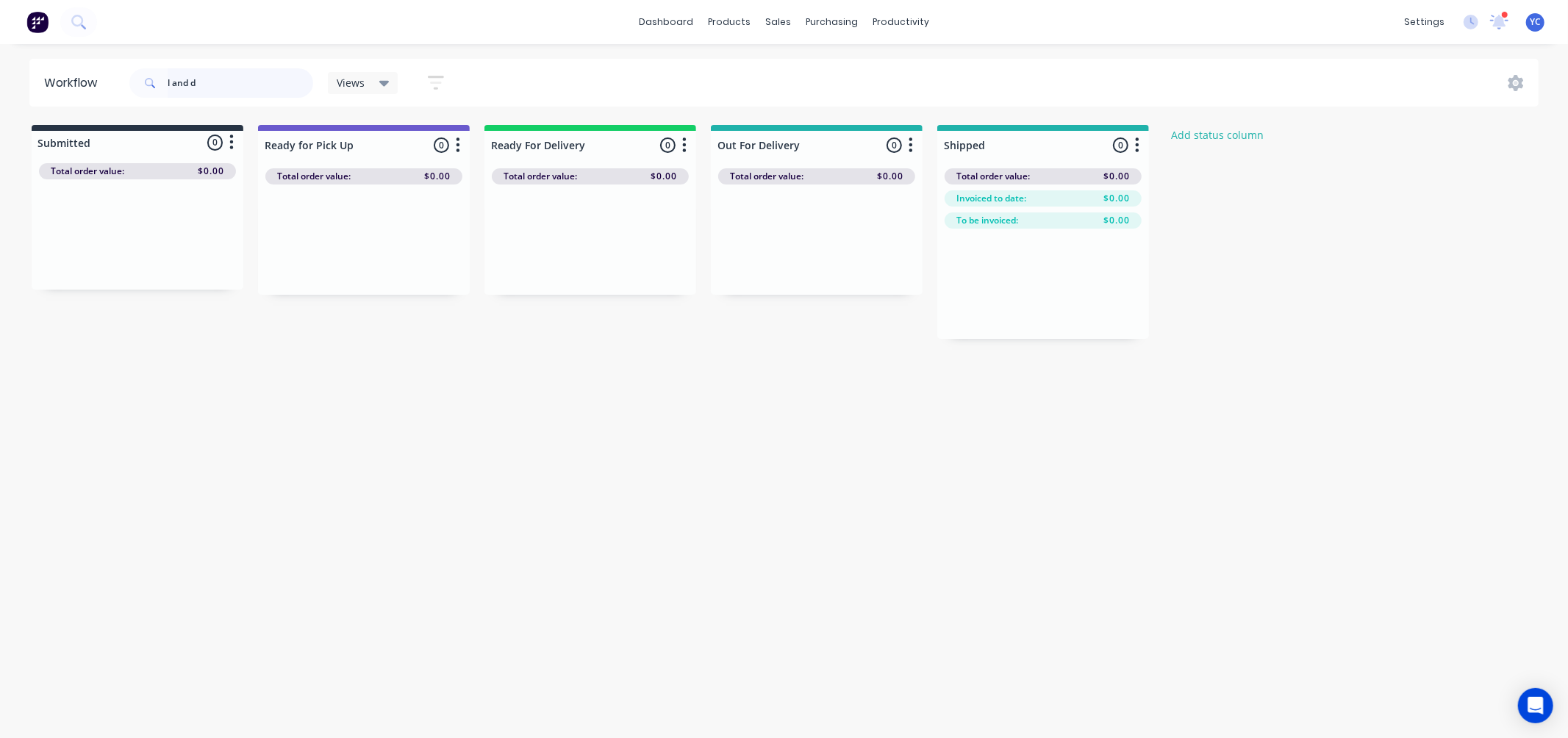
click at [247, 82] on input "l and d" at bounding box center [240, 82] width 145 height 30
click at [222, 91] on input "l & d" at bounding box center [240, 82] width 145 height 30
type input "cash sale"
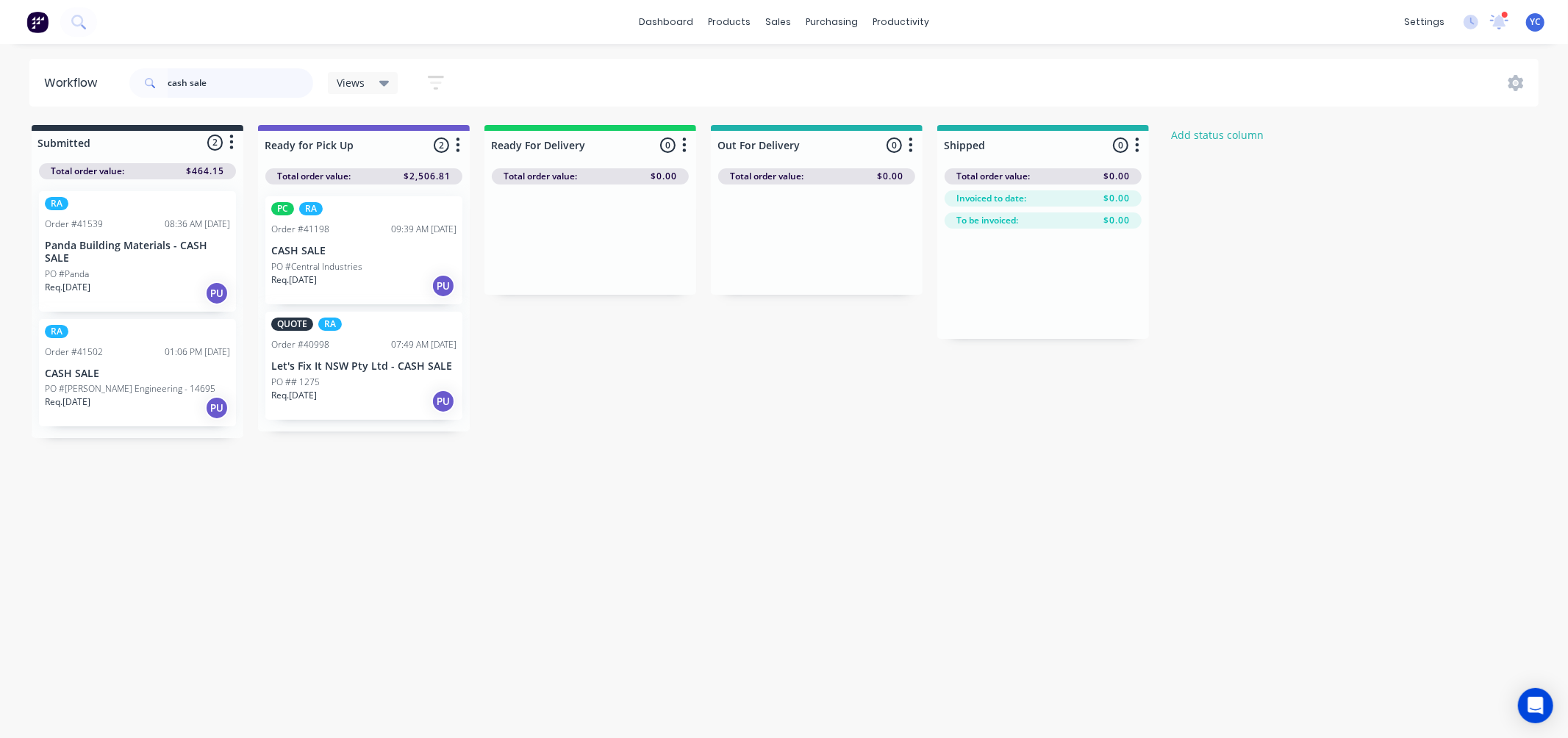
click at [244, 90] on input "cash sale" at bounding box center [240, 82] width 145 height 30
click at [812, 64] on div "Sales Orders" at bounding box center [832, 70] width 60 height 13
